Goal: Information Seeking & Learning: Learn about a topic

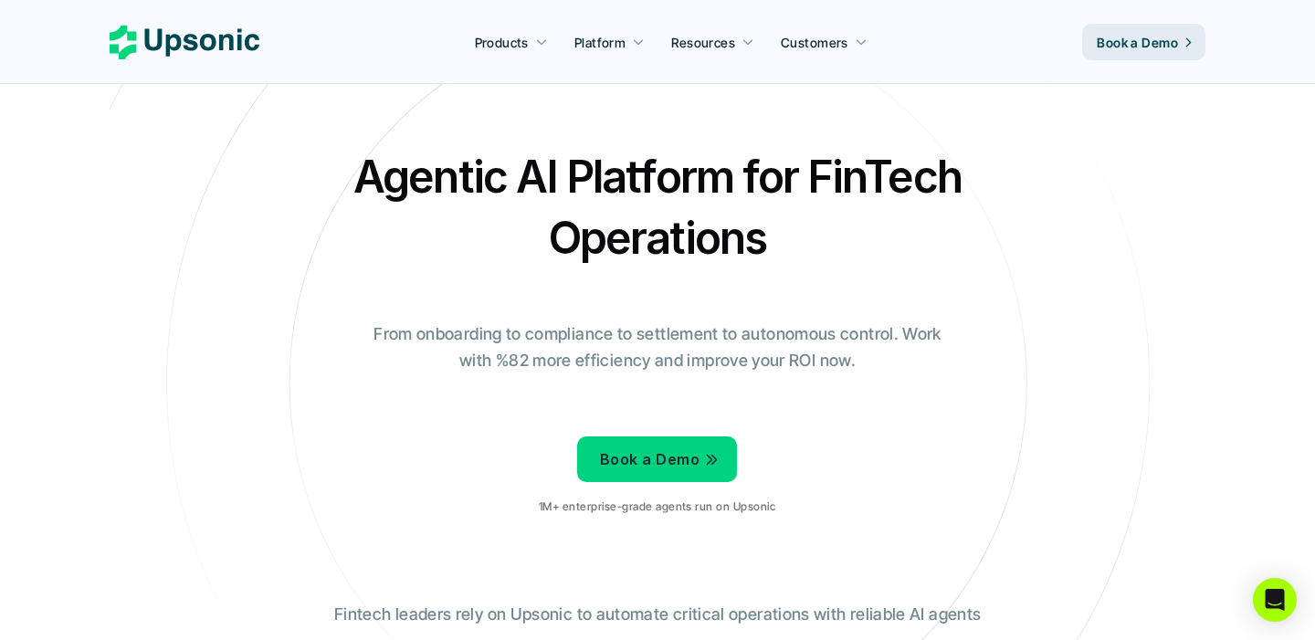
click at [664, 188] on h2 "Agentic AI Platform for FinTech Operations" at bounding box center [657, 207] width 639 height 122
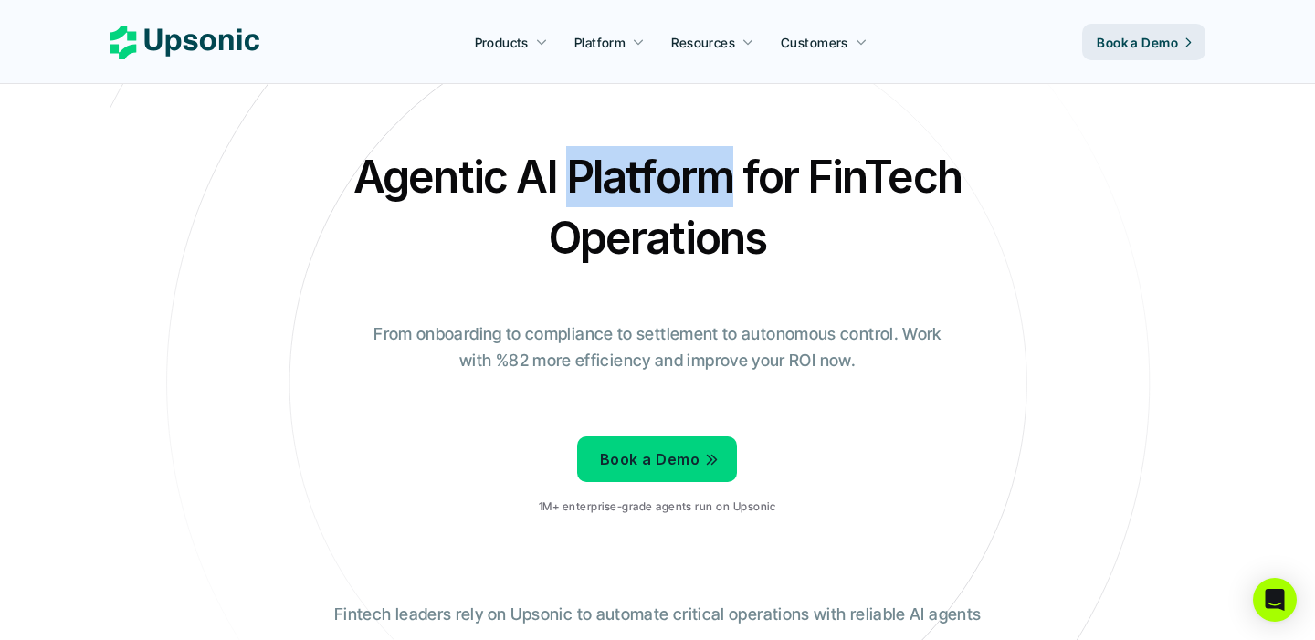
click at [664, 188] on h2 "Agentic AI Platform for FinTech Operations" at bounding box center [657, 207] width 639 height 122
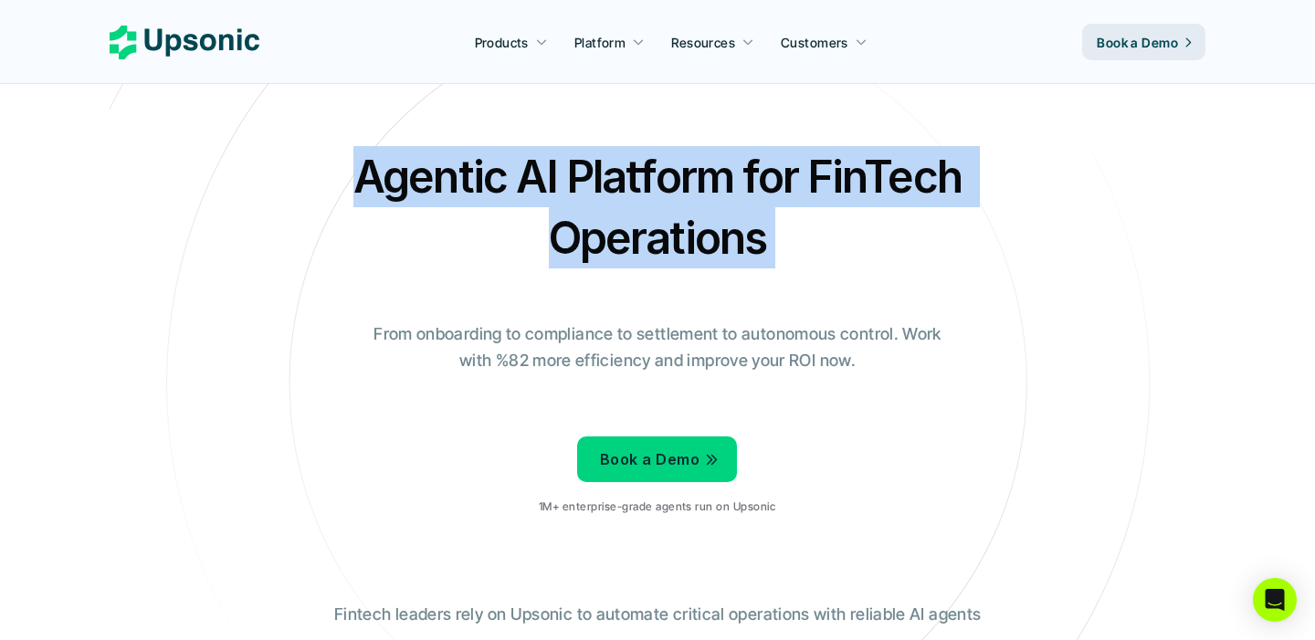
click at [664, 188] on h2 "Agentic AI Platform for FinTech Operations" at bounding box center [657, 207] width 639 height 122
copy h2 "Agentic AI Platform for FinTech Operations"
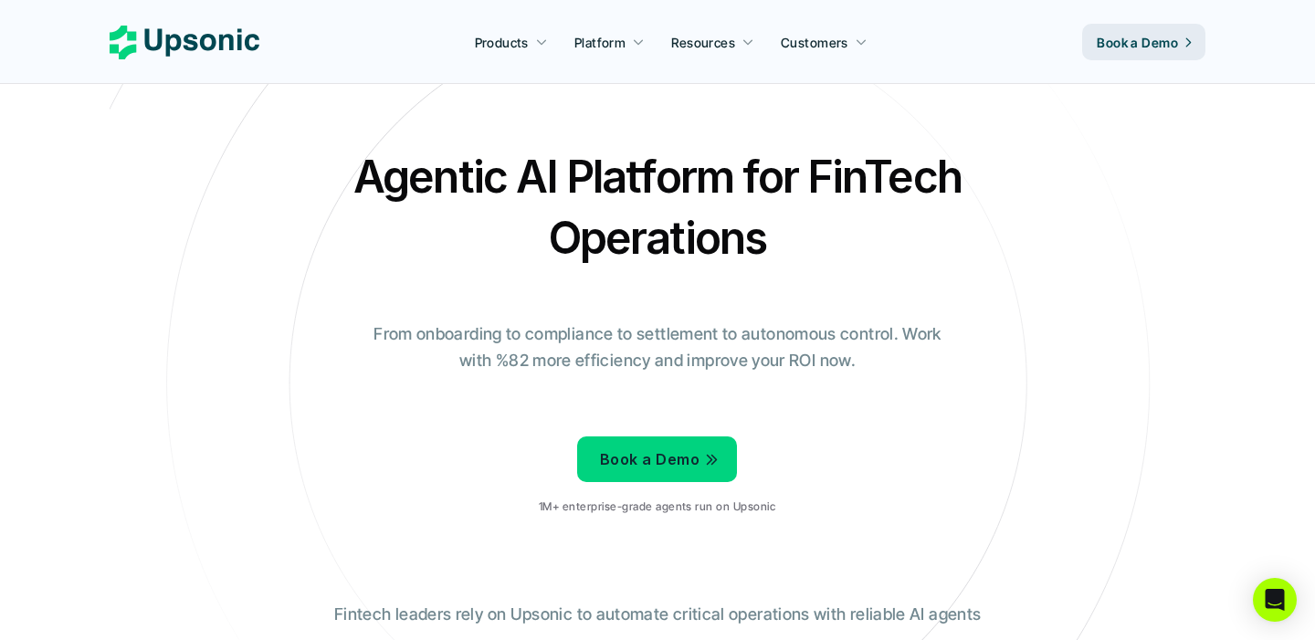
click at [790, 340] on p "From onboarding to compliance to settlement to autonomous control. Work with %8…" at bounding box center [658, 347] width 594 height 53
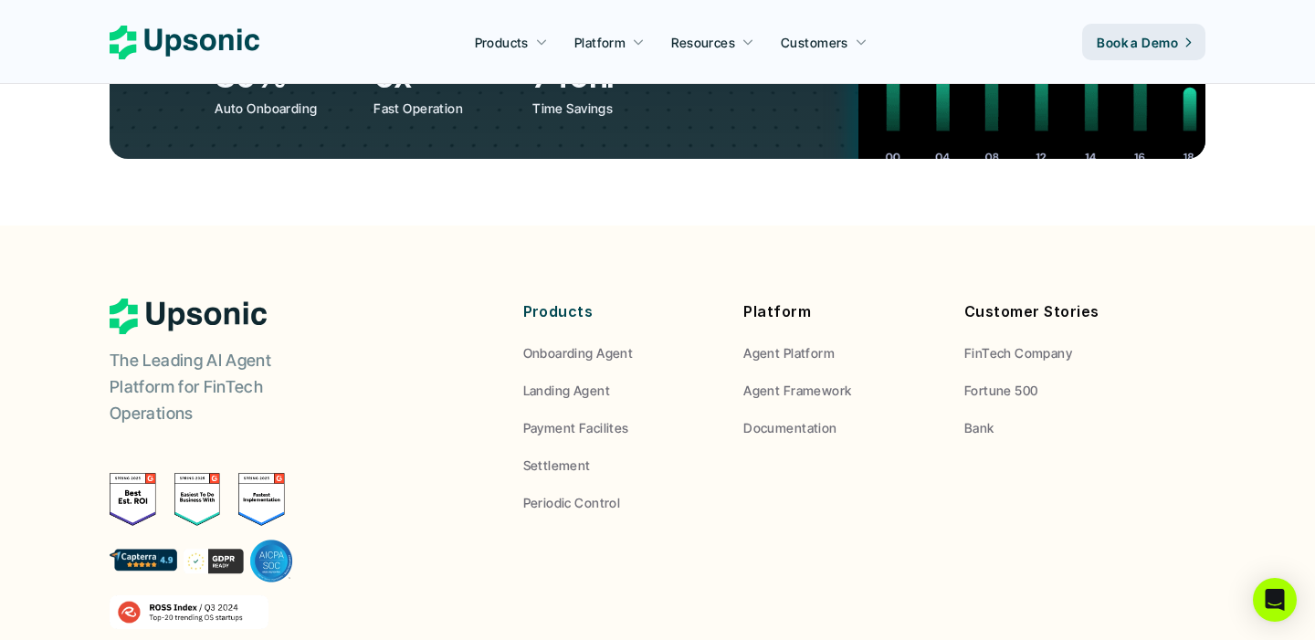
scroll to position [6929, 0]
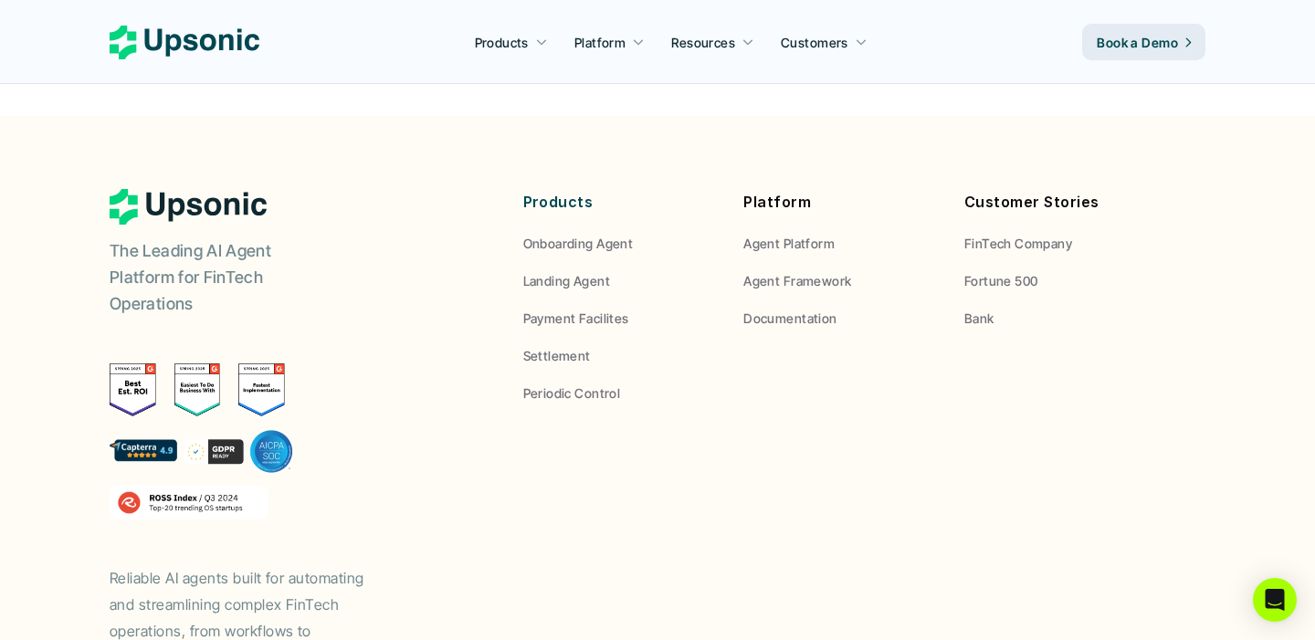
drag, startPoint x: 262, startPoint y: 358, endPoint x: 245, endPoint y: 336, distance: 27.9
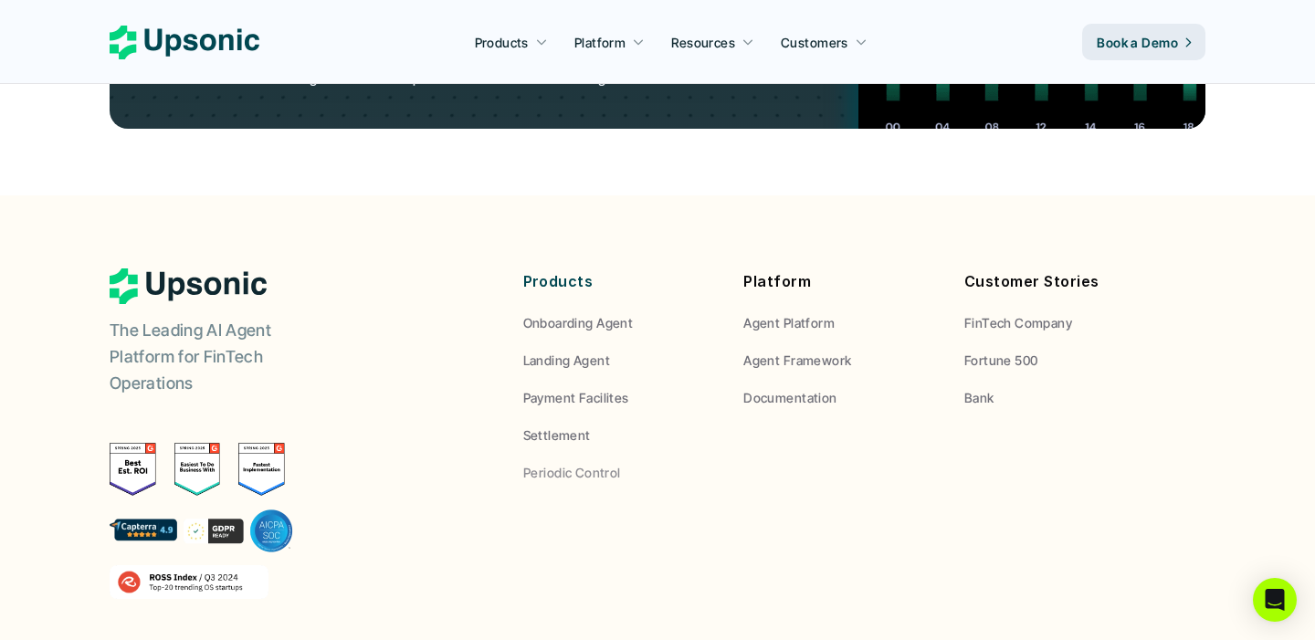
scroll to position [6840, 0]
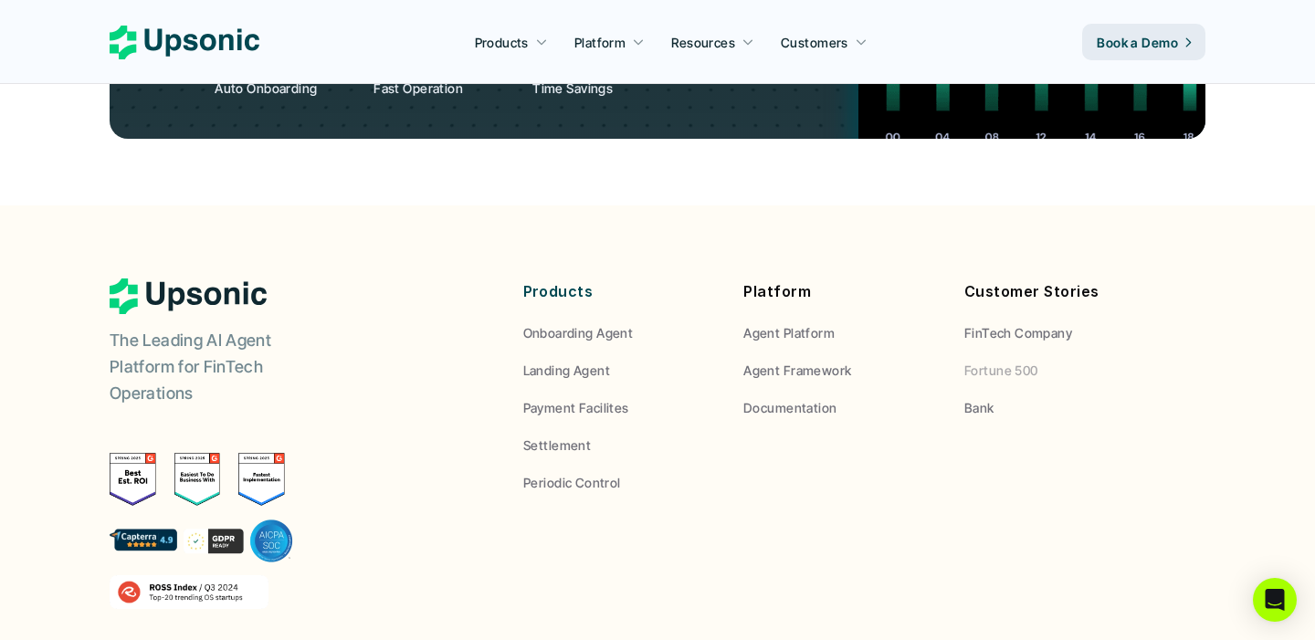
click at [1002, 361] on p "Fortune 500" at bounding box center [1001, 370] width 74 height 19
click at [986, 398] on p "Bank" at bounding box center [979, 407] width 30 height 19
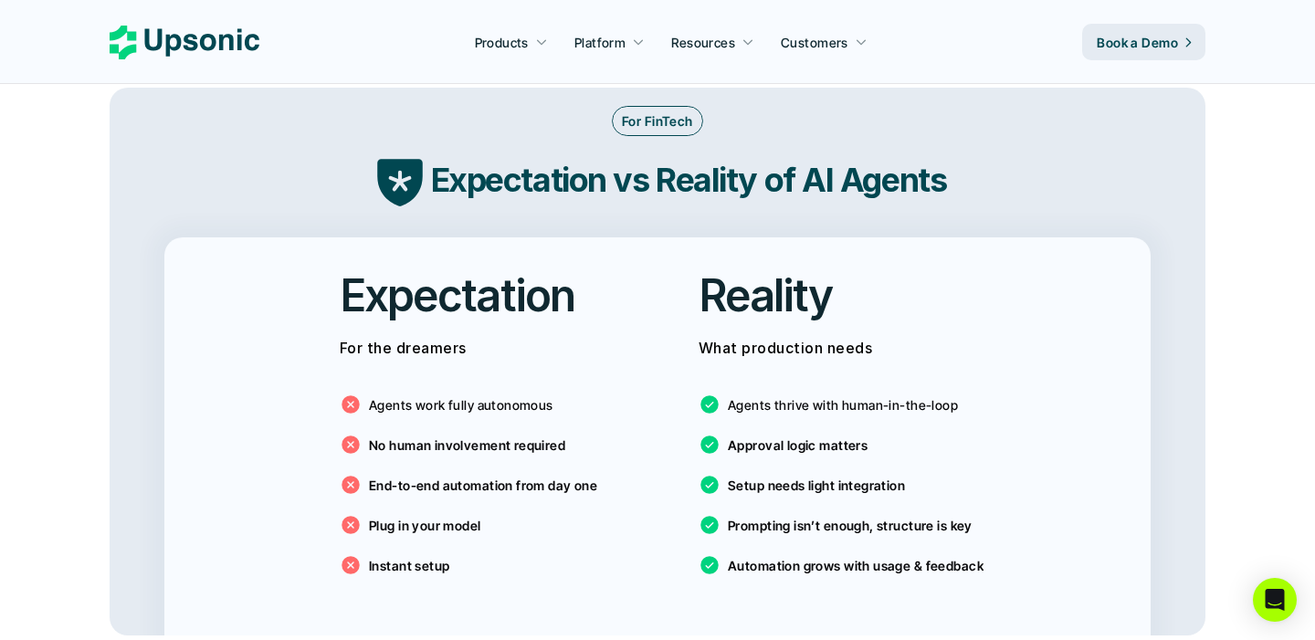
scroll to position [2968, 0]
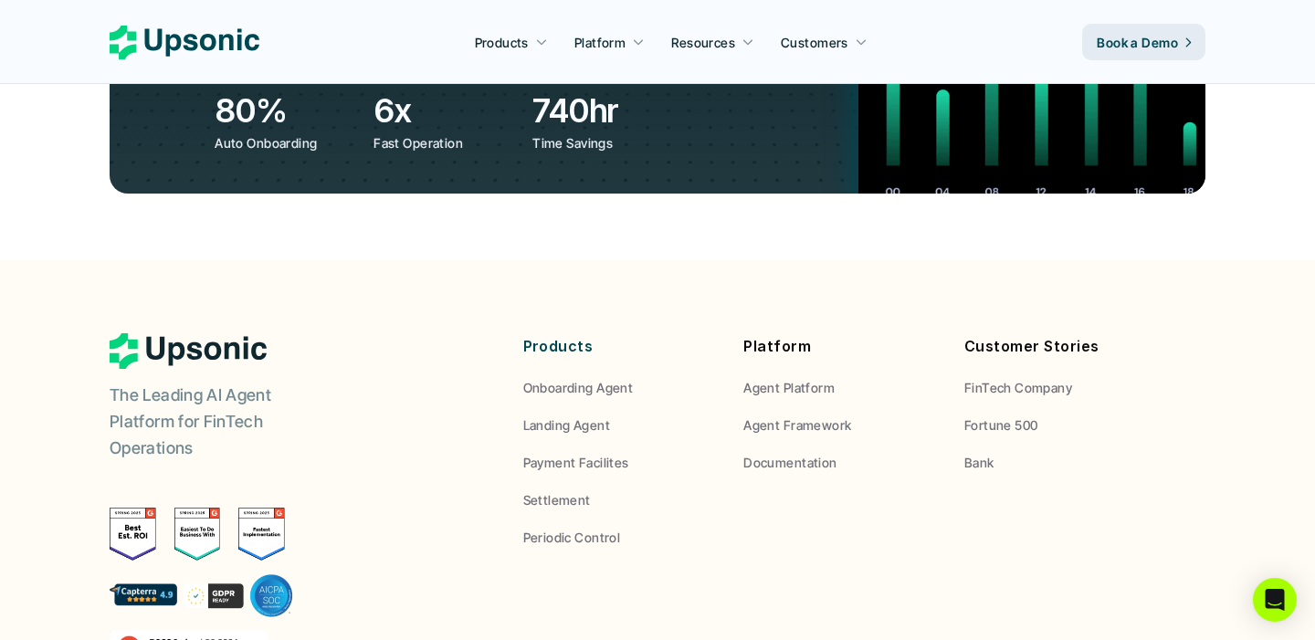
scroll to position [6765, 0]
